Goal: Task Accomplishment & Management: Use online tool/utility

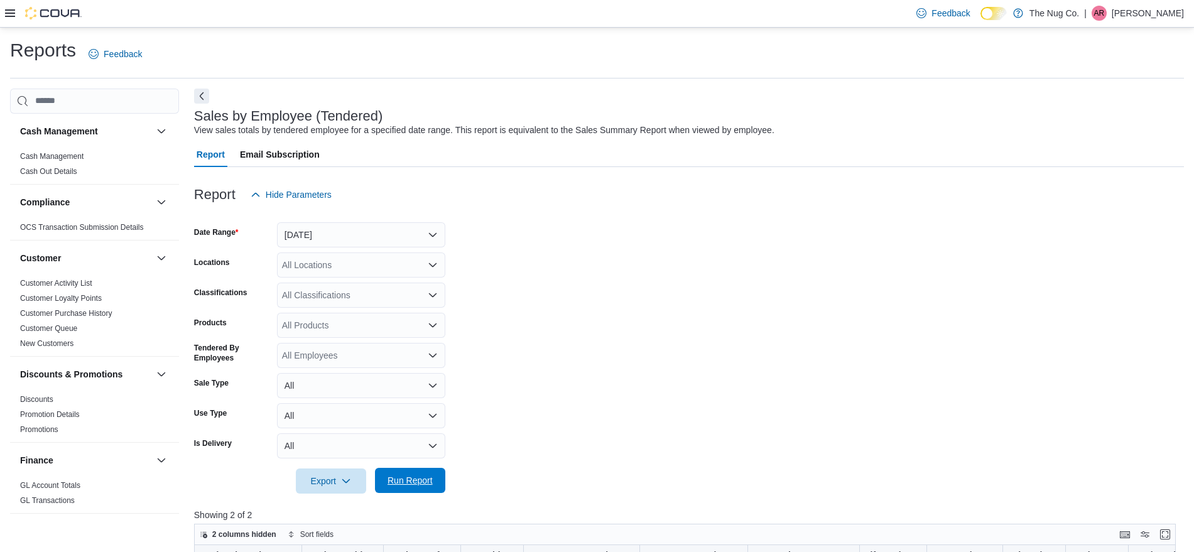
scroll to position [314, 0]
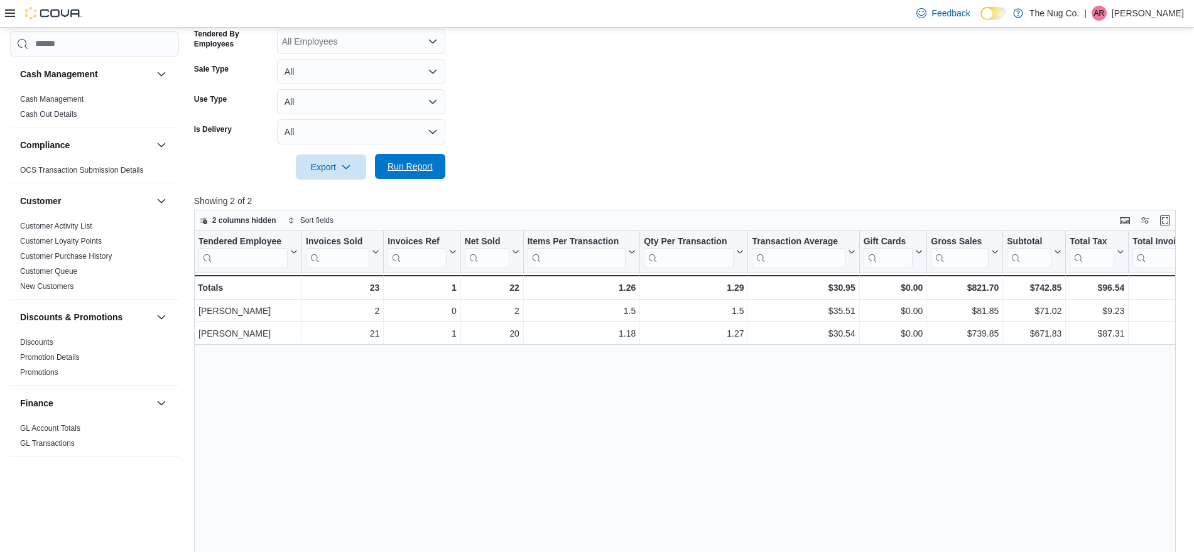
click at [408, 155] on span "Run Report" at bounding box center [410, 166] width 55 height 25
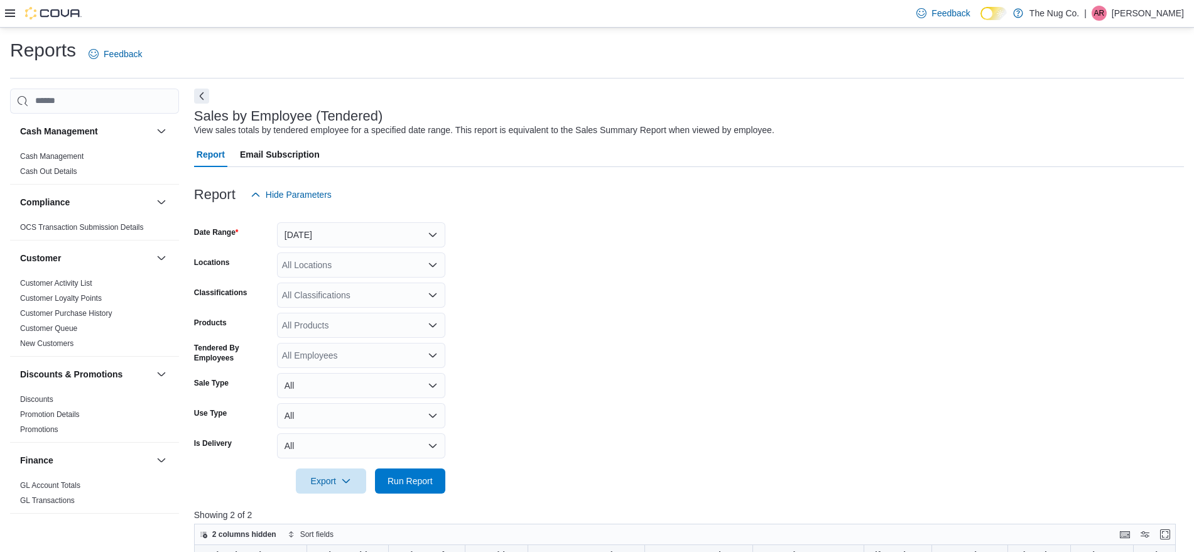
click at [9, 7] on div at bounding box center [43, 13] width 77 height 13
click at [340, 231] on button "[DATE]" at bounding box center [361, 234] width 168 height 25
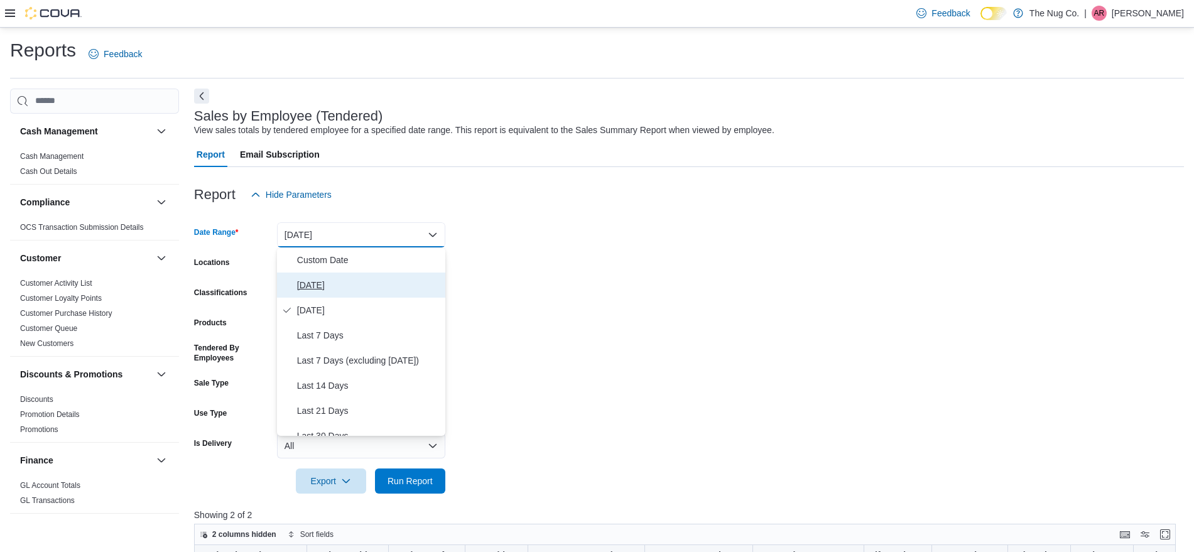
click at [351, 279] on span "[DATE]" at bounding box center [368, 285] width 143 height 15
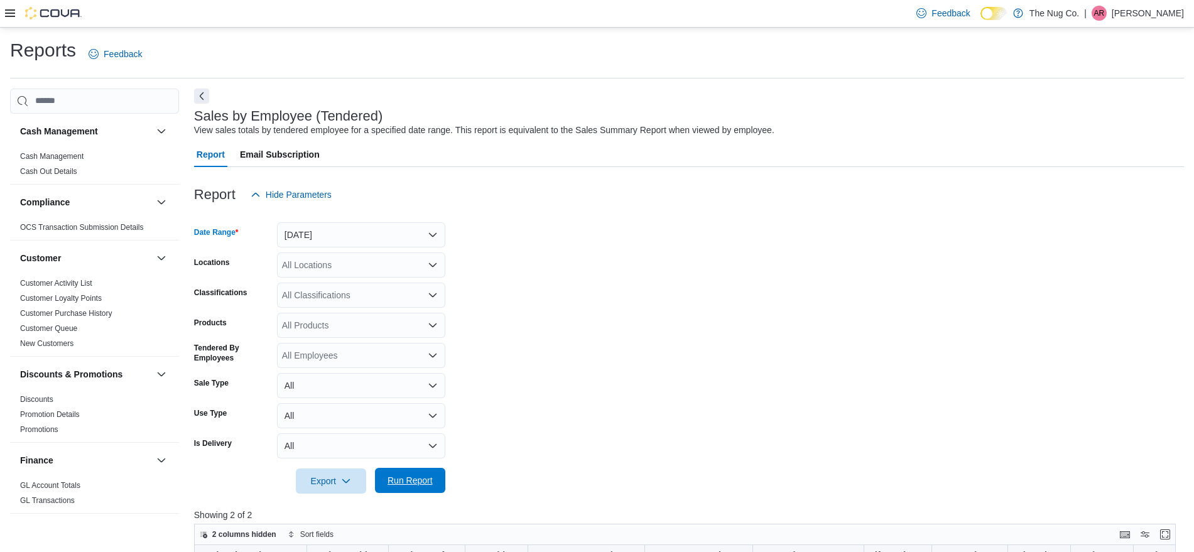
click at [417, 472] on span "Run Report" at bounding box center [410, 480] width 55 height 25
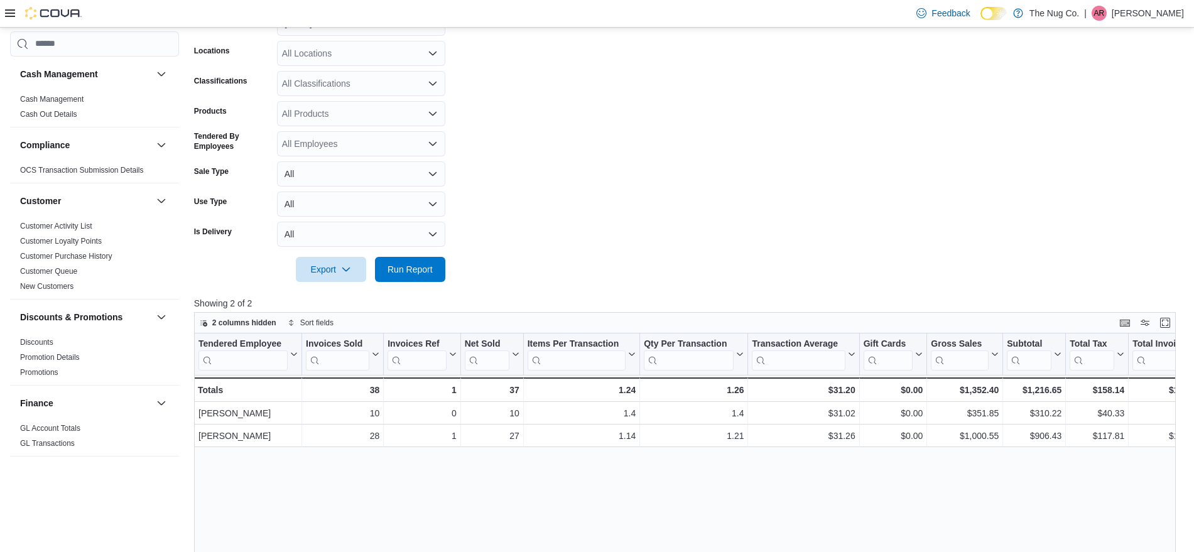
scroll to position [314, 0]
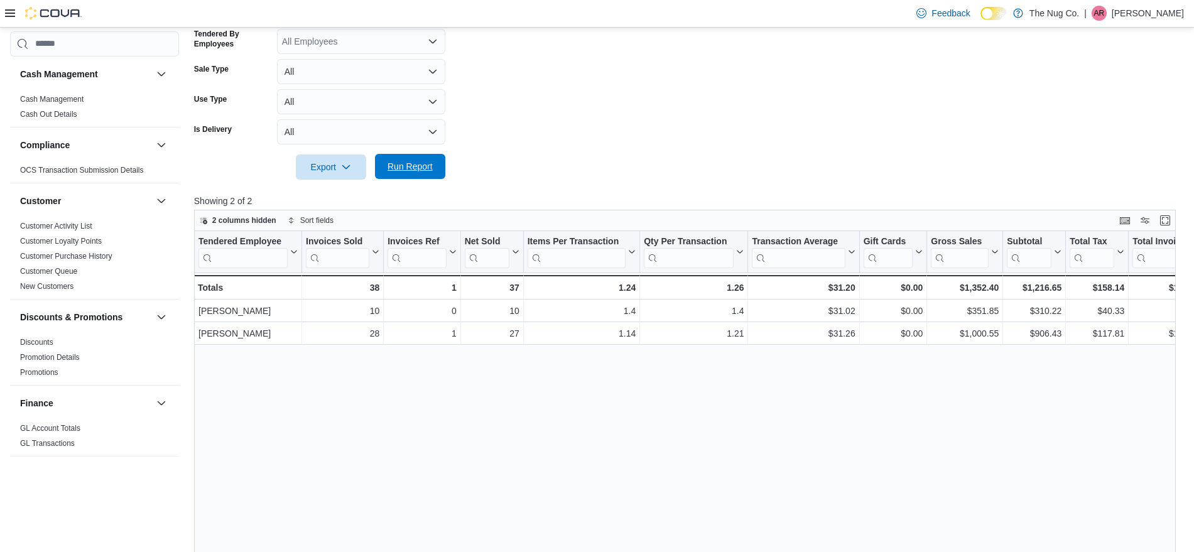
click at [423, 155] on span "Run Report" at bounding box center [410, 166] width 55 height 25
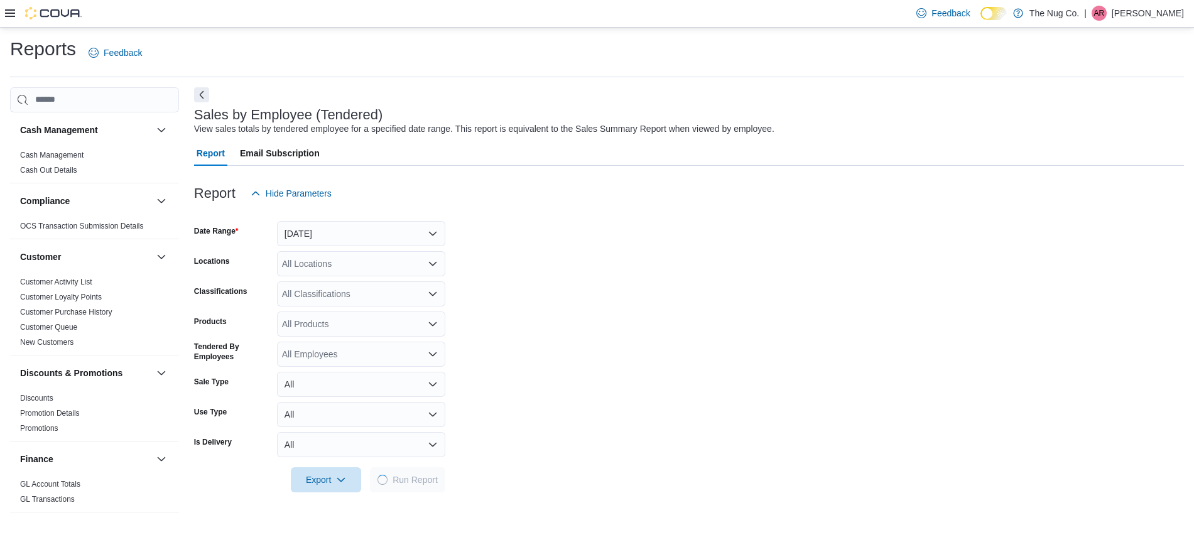
scroll to position [0, 0]
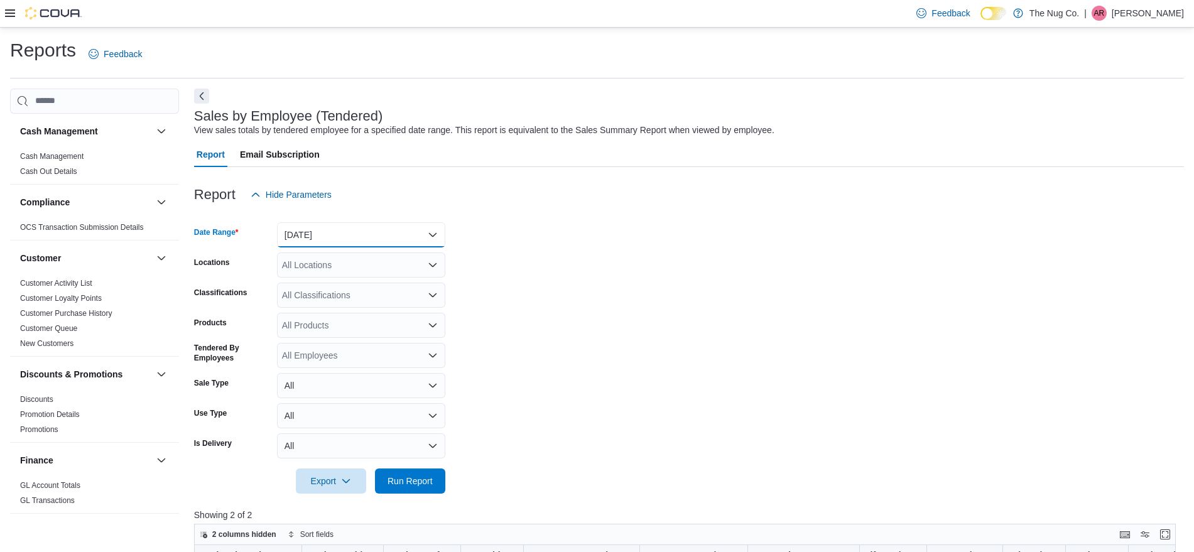
click at [341, 237] on button "[DATE]" at bounding box center [361, 234] width 168 height 25
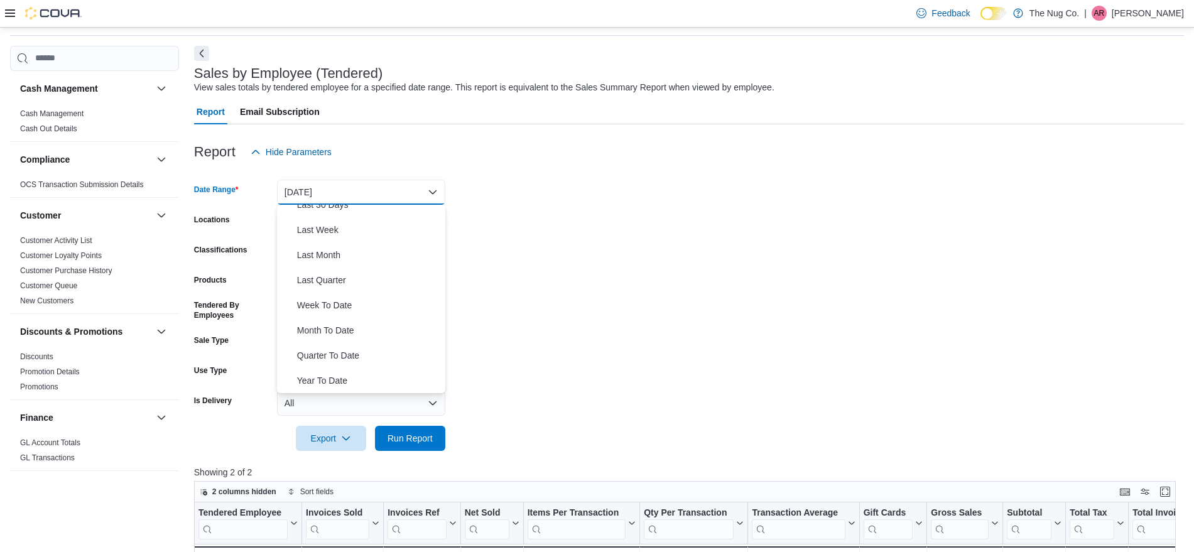
scroll to position [79, 0]
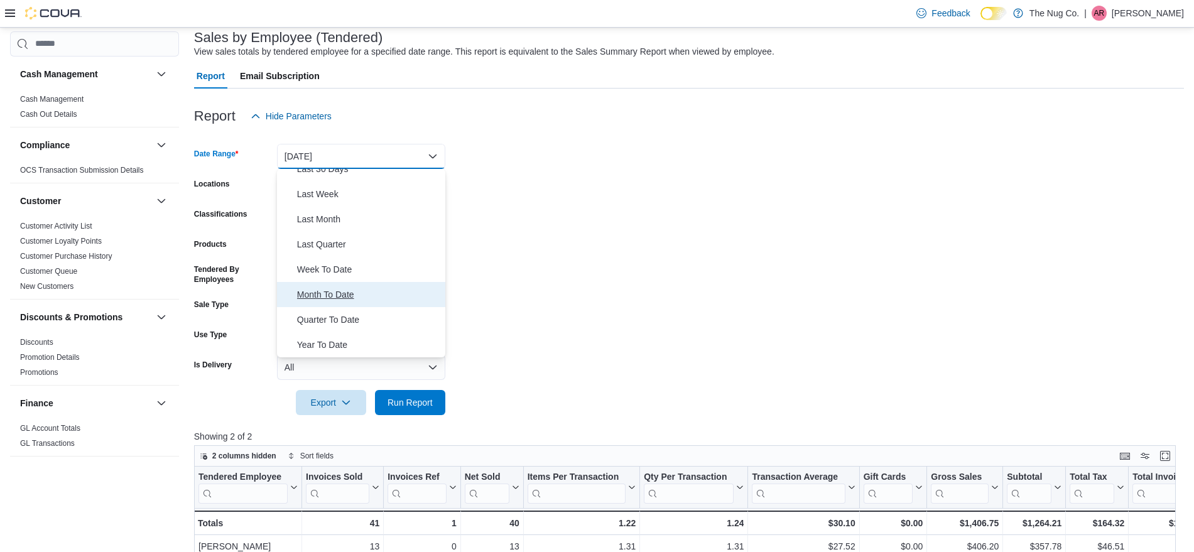
click at [345, 294] on span "Month To Date" at bounding box center [368, 294] width 143 height 15
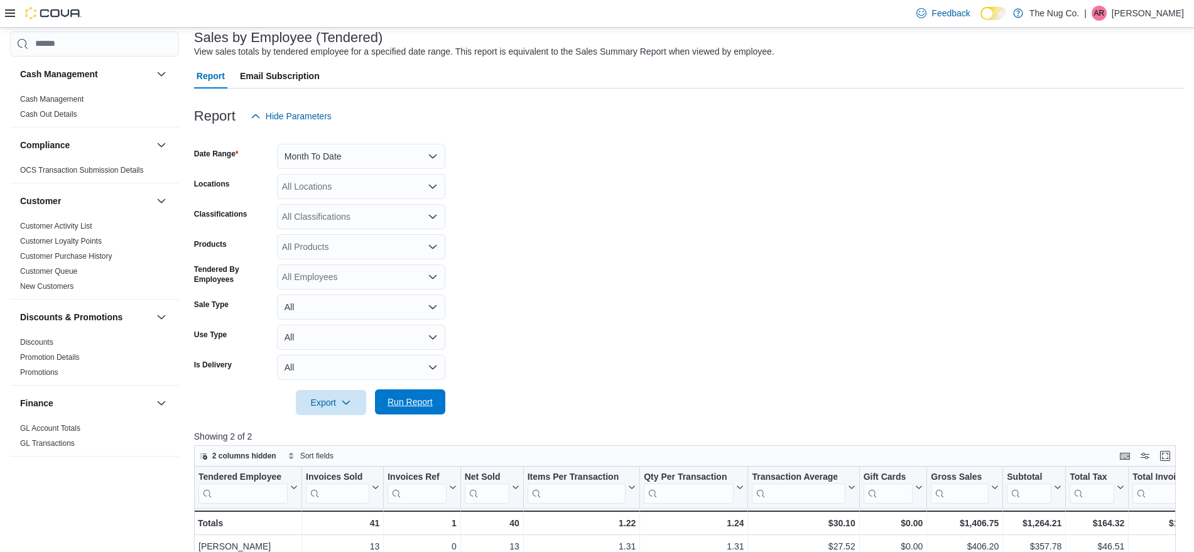
click at [420, 400] on span "Run Report" at bounding box center [410, 402] width 45 height 13
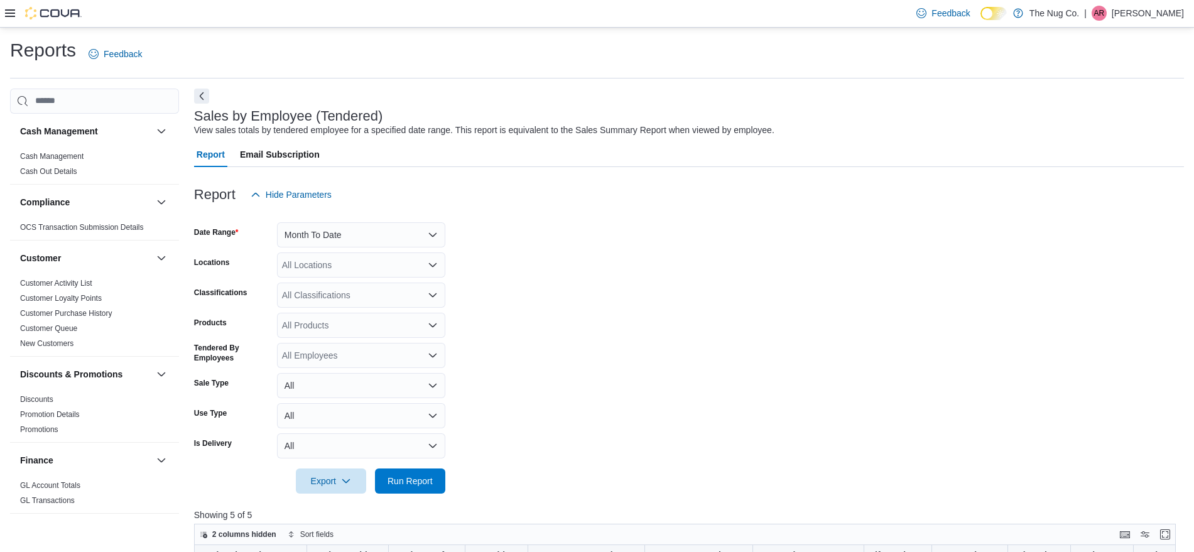
click at [351, 248] on form "Date Range Month To Date Locations All Locations Classifications All Classifica…" at bounding box center [689, 350] width 990 height 286
click at [361, 241] on button "Month To Date" at bounding box center [361, 234] width 168 height 25
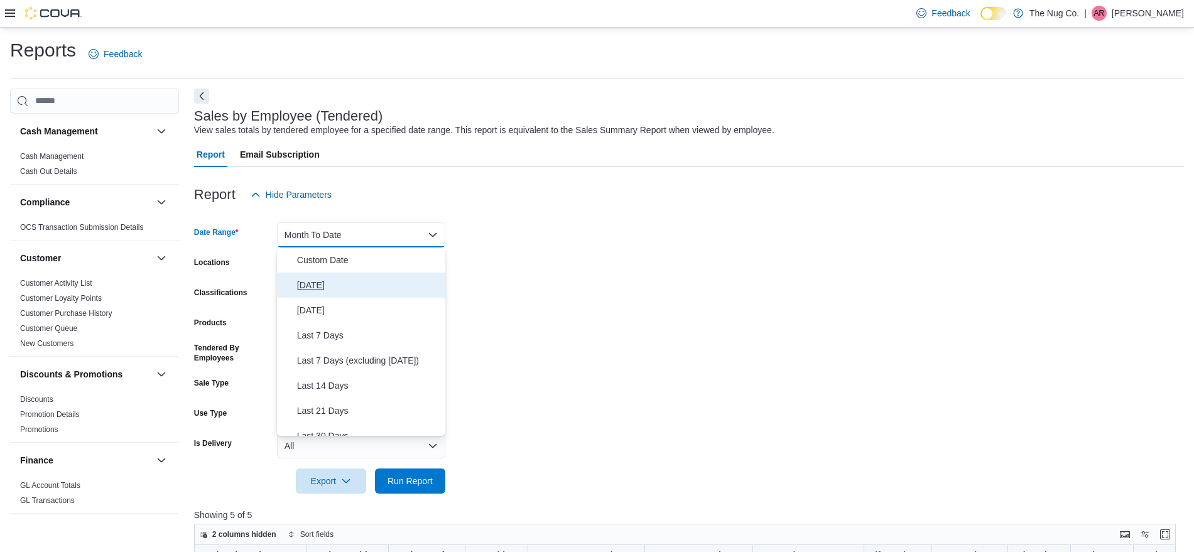
click at [325, 279] on span "[DATE]" at bounding box center [368, 285] width 143 height 15
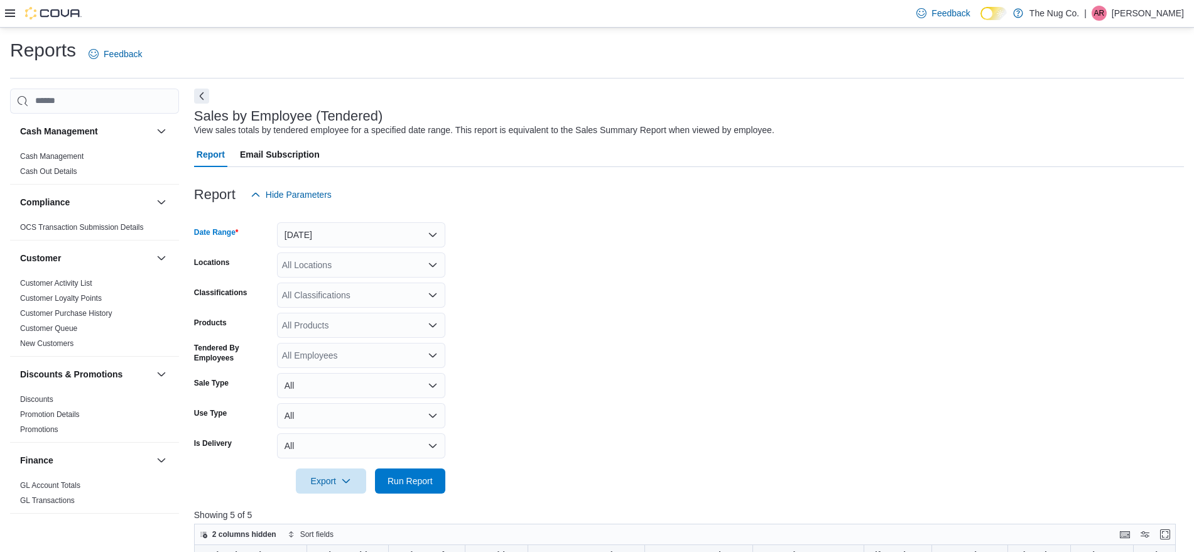
click at [451, 489] on form "Date Range [DATE] Locations All Locations Classifications All Classifications P…" at bounding box center [689, 350] width 990 height 286
click at [423, 475] on span "Run Report" at bounding box center [410, 480] width 45 height 13
click at [441, 476] on button "Run Report" at bounding box center [410, 480] width 70 height 25
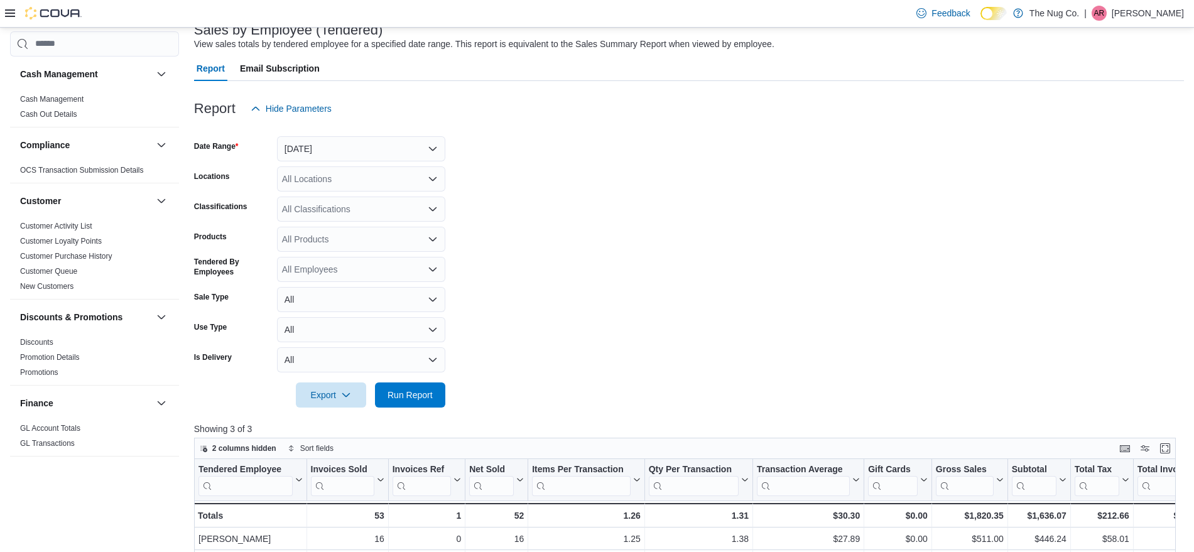
scroll to position [79, 0]
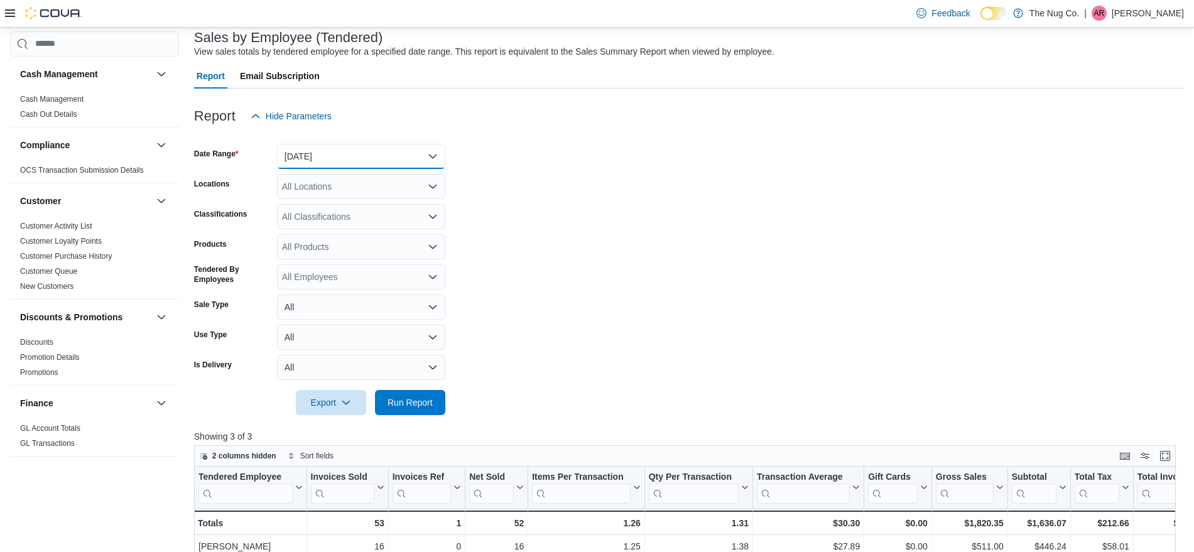
click at [303, 155] on button "[DATE]" at bounding box center [361, 156] width 168 height 25
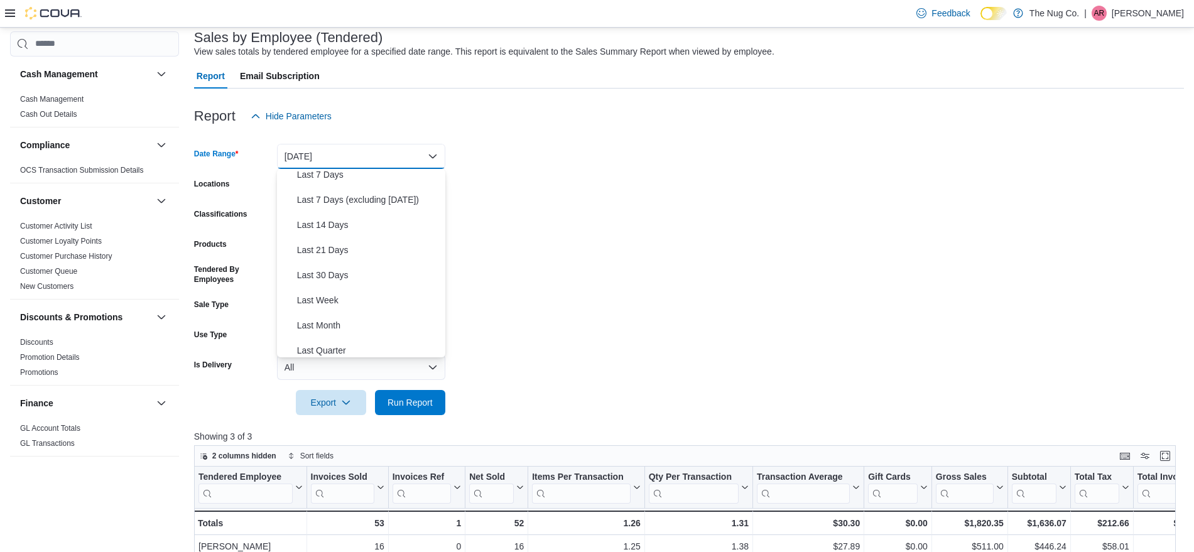
scroll to position [188, 0]
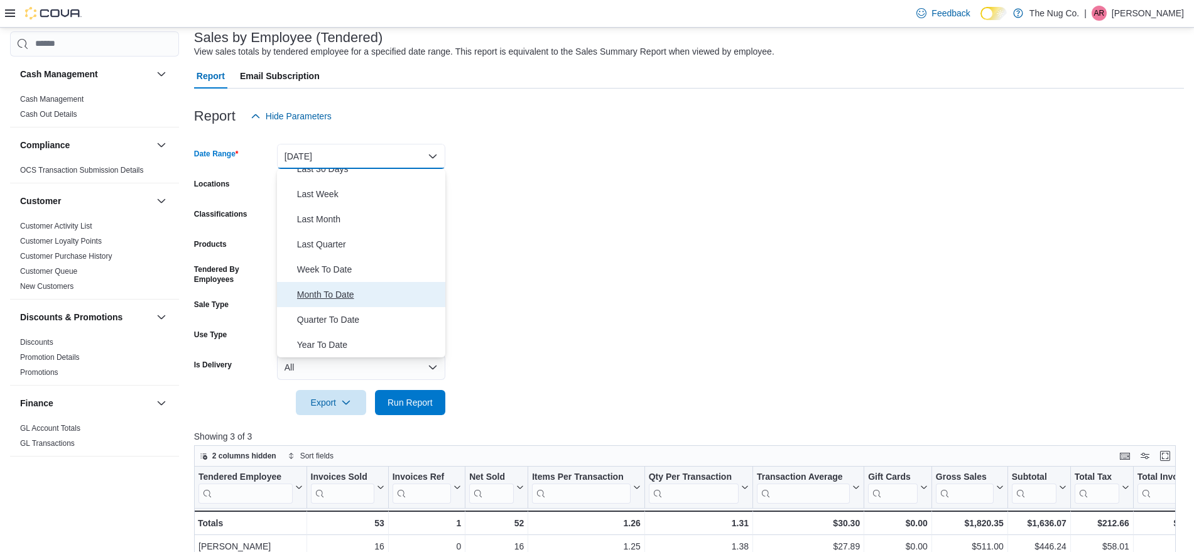
click at [337, 291] on span "Month To Date" at bounding box center [368, 294] width 143 height 15
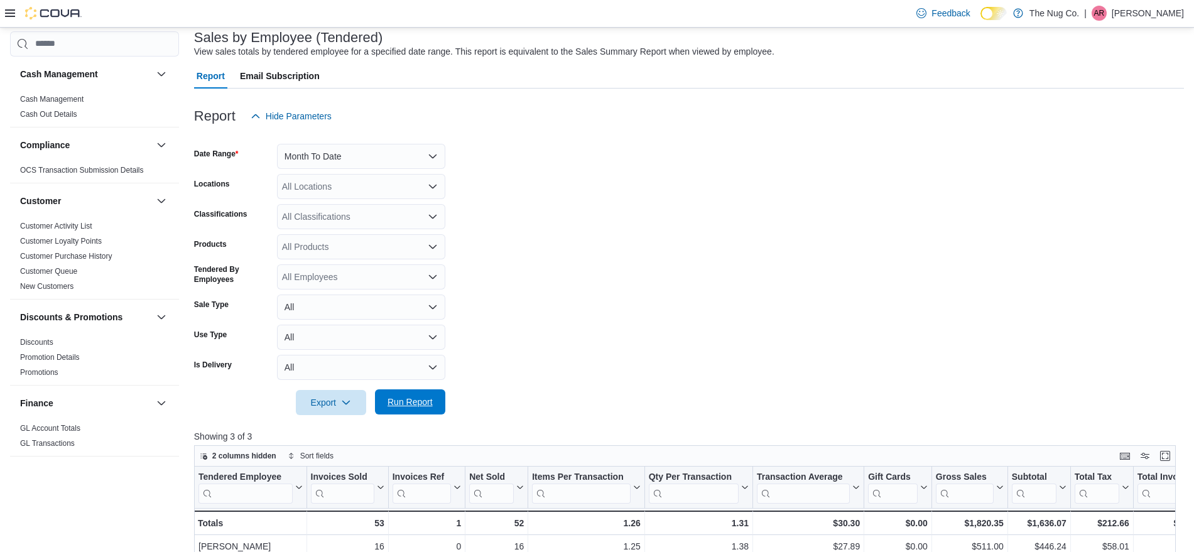
click at [398, 405] on span "Run Report" at bounding box center [410, 402] width 45 height 13
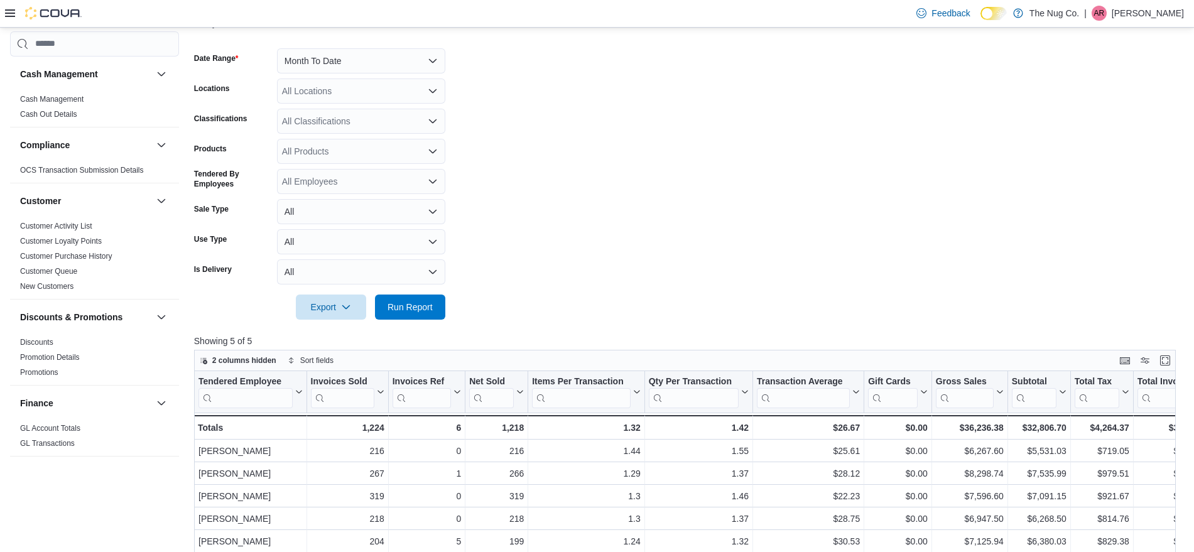
scroll to position [31, 0]
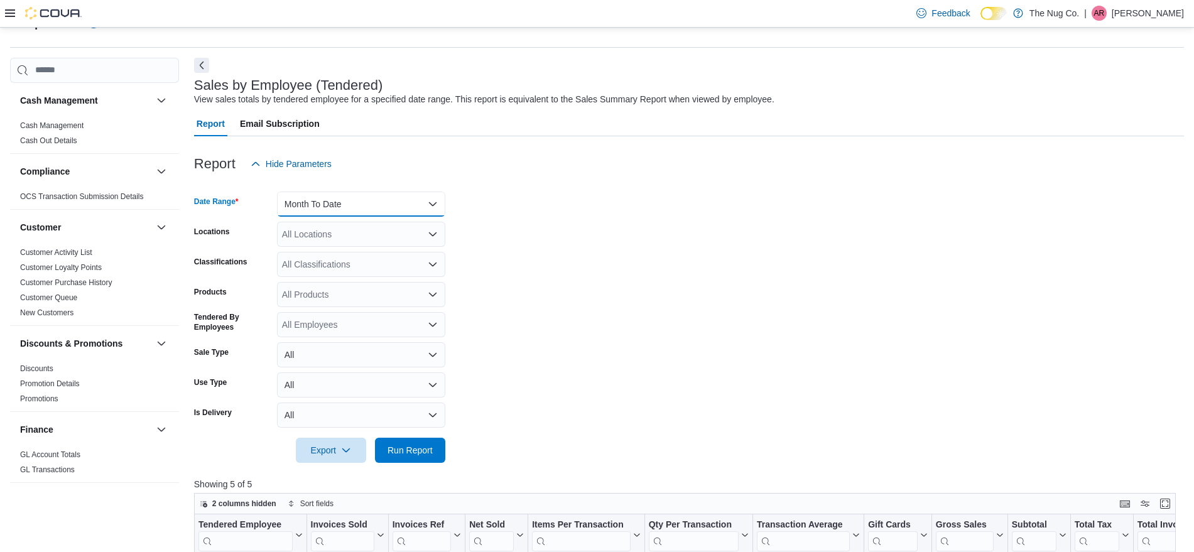
click at [318, 200] on button "Month To Date" at bounding box center [361, 204] width 168 height 25
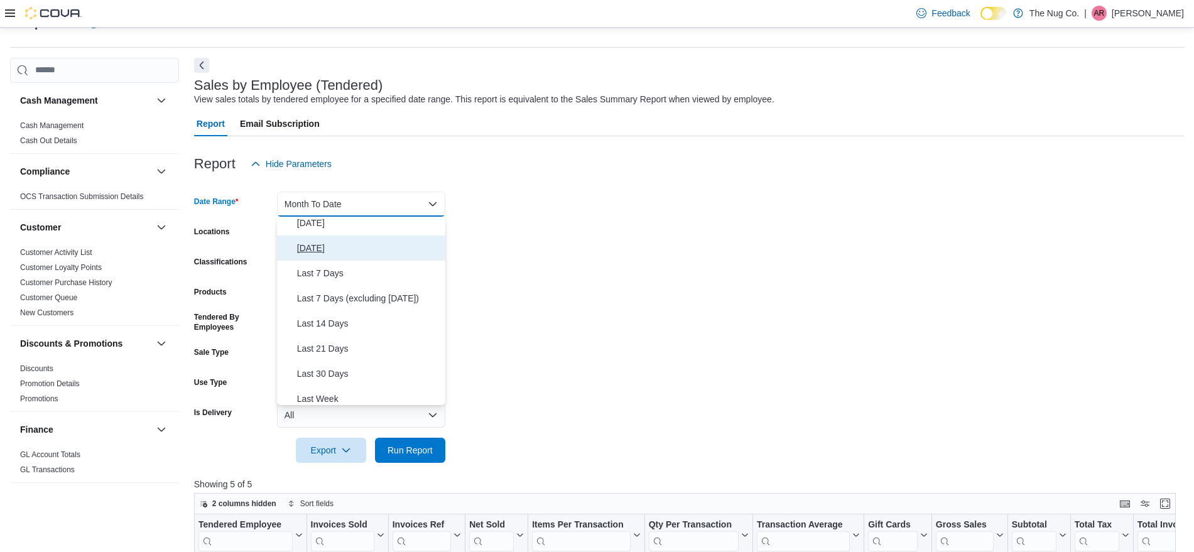
click at [308, 246] on span "[DATE]" at bounding box center [368, 248] width 143 height 15
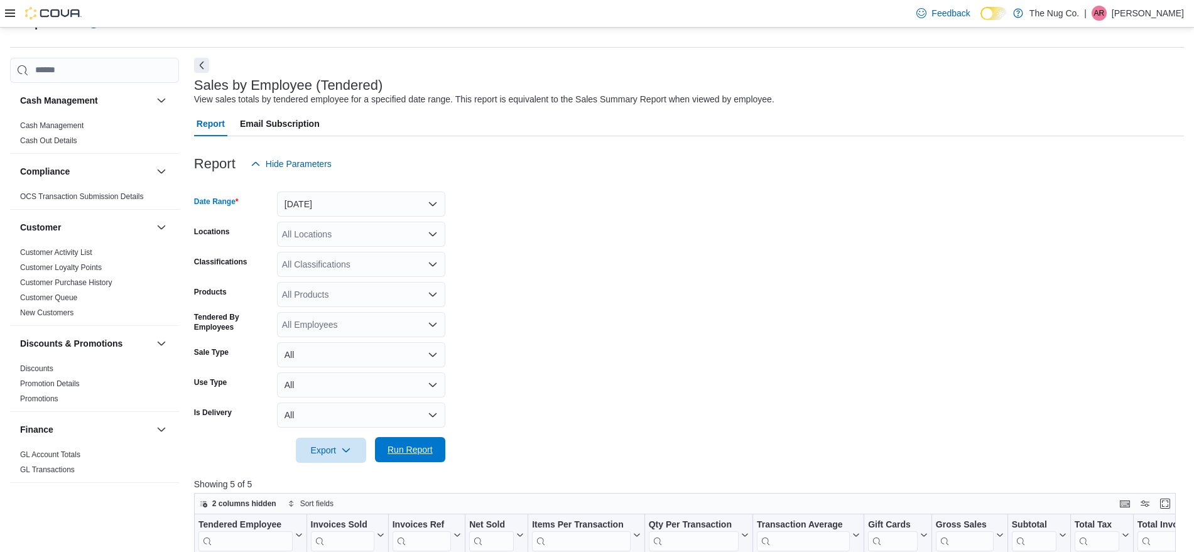
click at [399, 443] on span "Run Report" at bounding box center [410, 449] width 55 height 25
click at [356, 203] on button "[DATE]" at bounding box center [361, 204] width 168 height 25
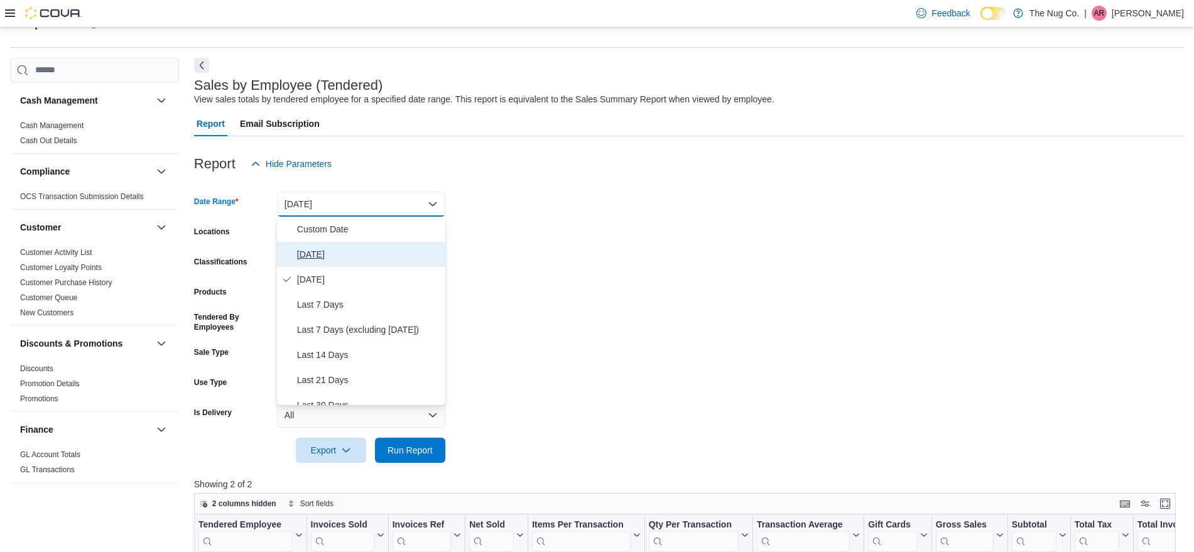
click at [334, 245] on button "[DATE]" at bounding box center [361, 254] width 168 height 25
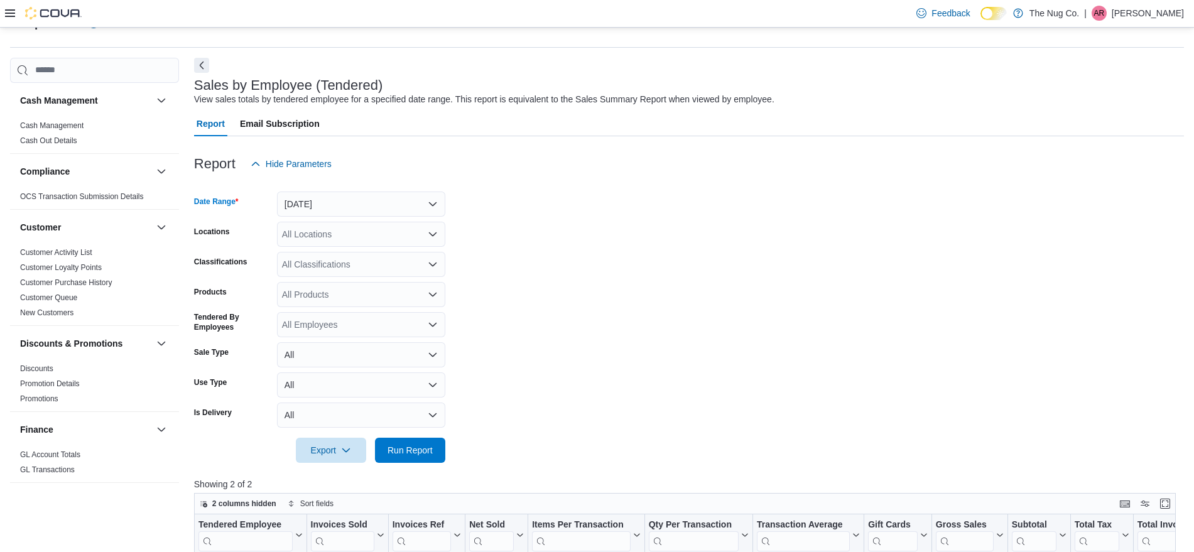
click at [428, 435] on div at bounding box center [689, 433] width 990 height 10
click at [432, 443] on span "Run Report" at bounding box center [410, 450] width 55 height 25
